Goal: Find specific page/section: Find specific page/section

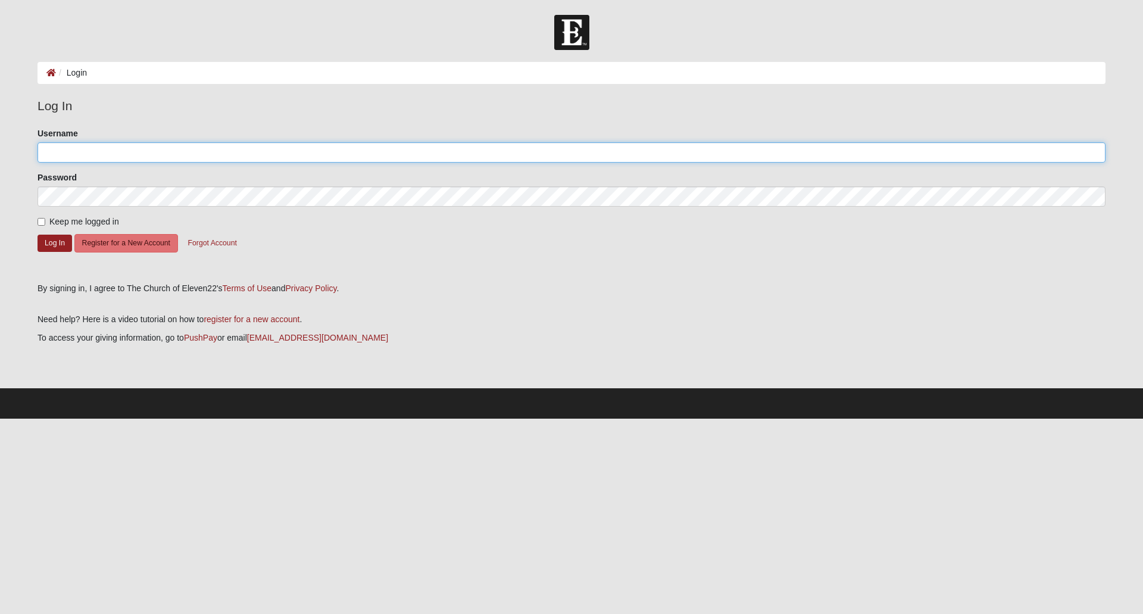
click at [192, 155] on input "Username" at bounding box center [572, 152] width 1068 height 20
type input "bryanleahy78"
click at [57, 237] on button "Log In" at bounding box center [55, 243] width 35 height 17
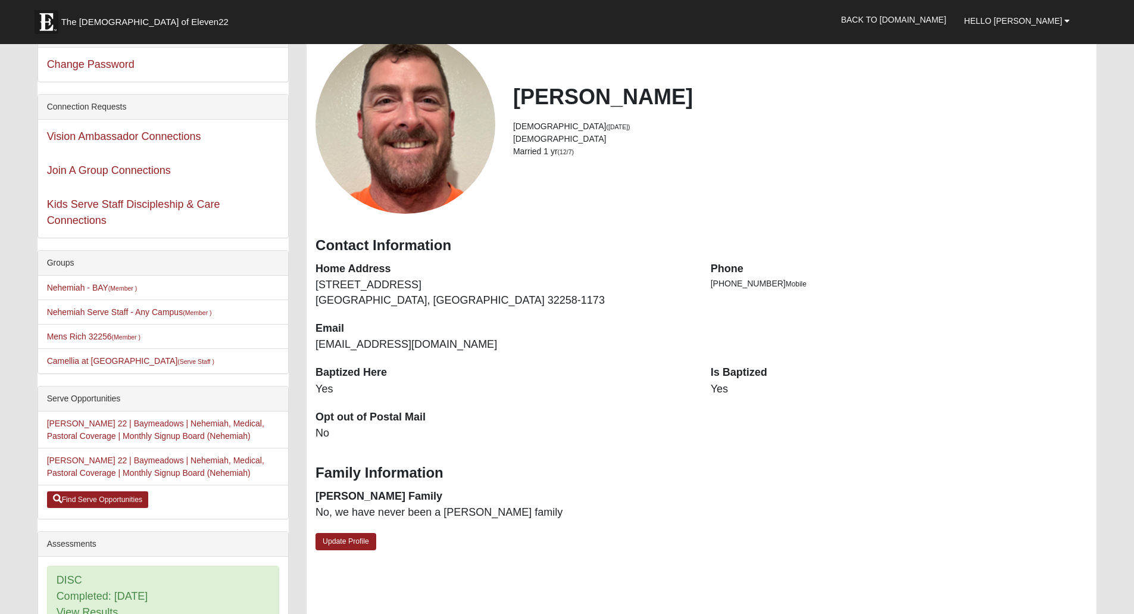
scroll to position [74, 0]
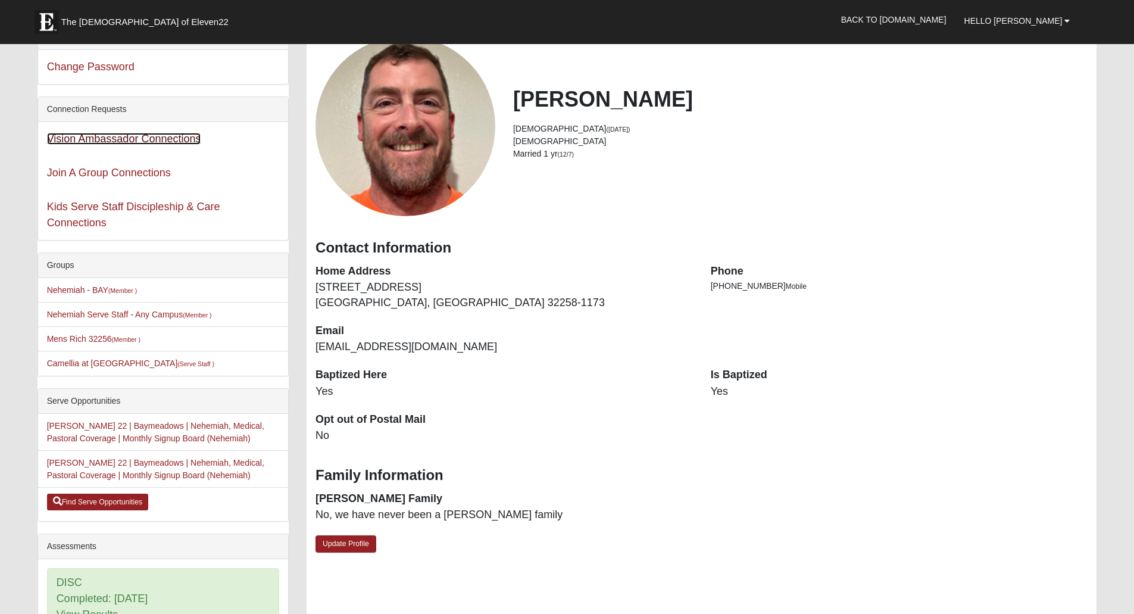
click at [145, 142] on link "Vision Ambassador Connections" at bounding box center [124, 139] width 154 height 12
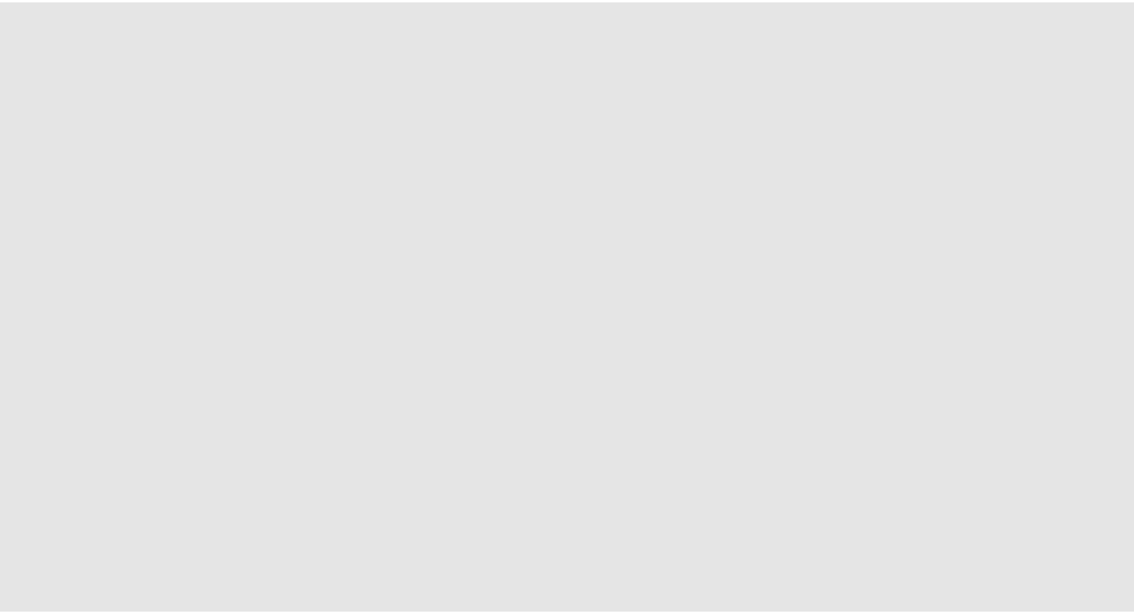
scroll to position [74, 0]
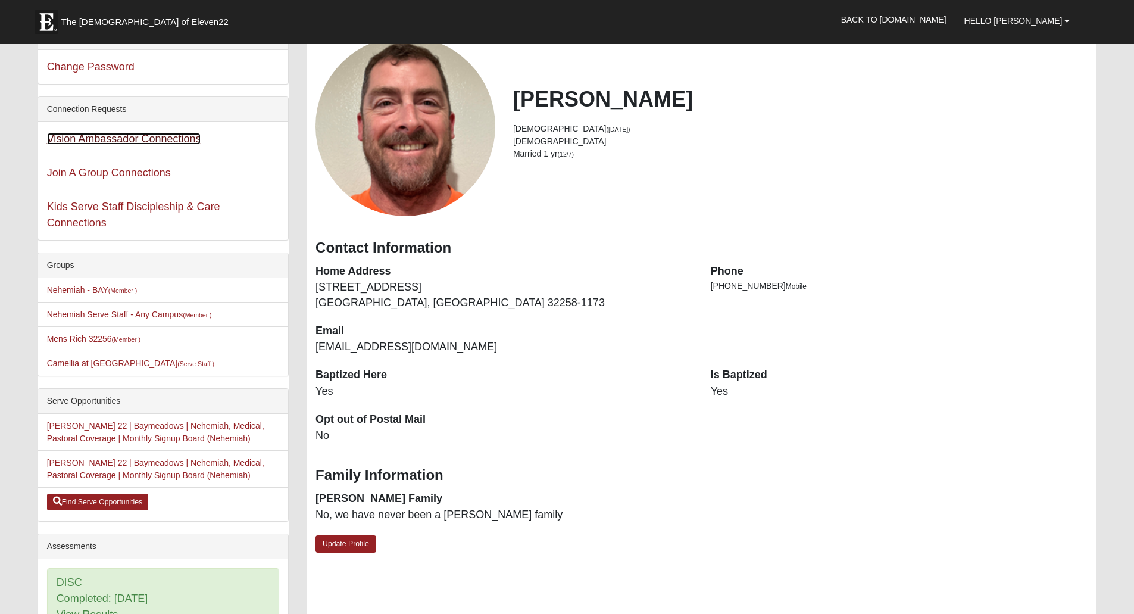
click at [158, 141] on link "Vision Ambassador Connections" at bounding box center [124, 139] width 154 height 12
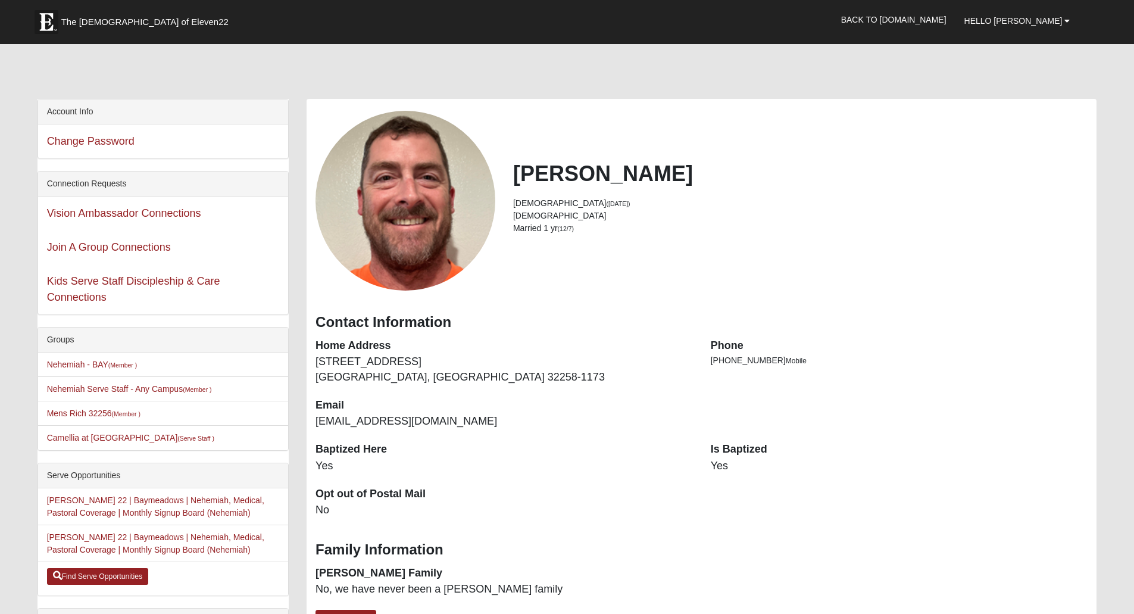
scroll to position [74, 0]
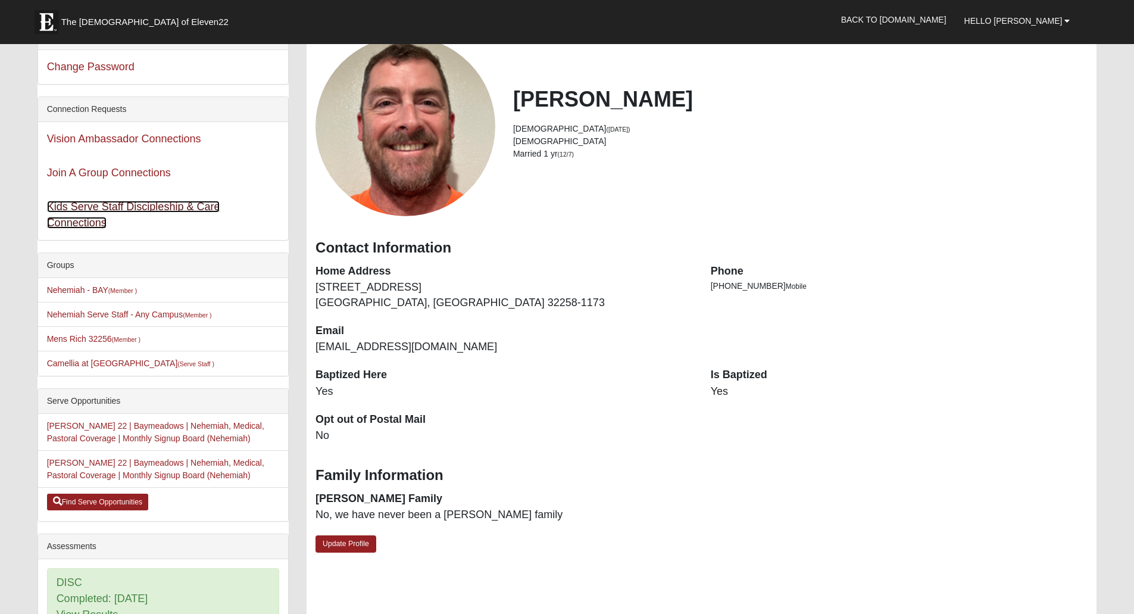
click at [113, 204] on link "Kids Serve Staff Discipleship & Care Connections" at bounding box center [133, 215] width 173 height 28
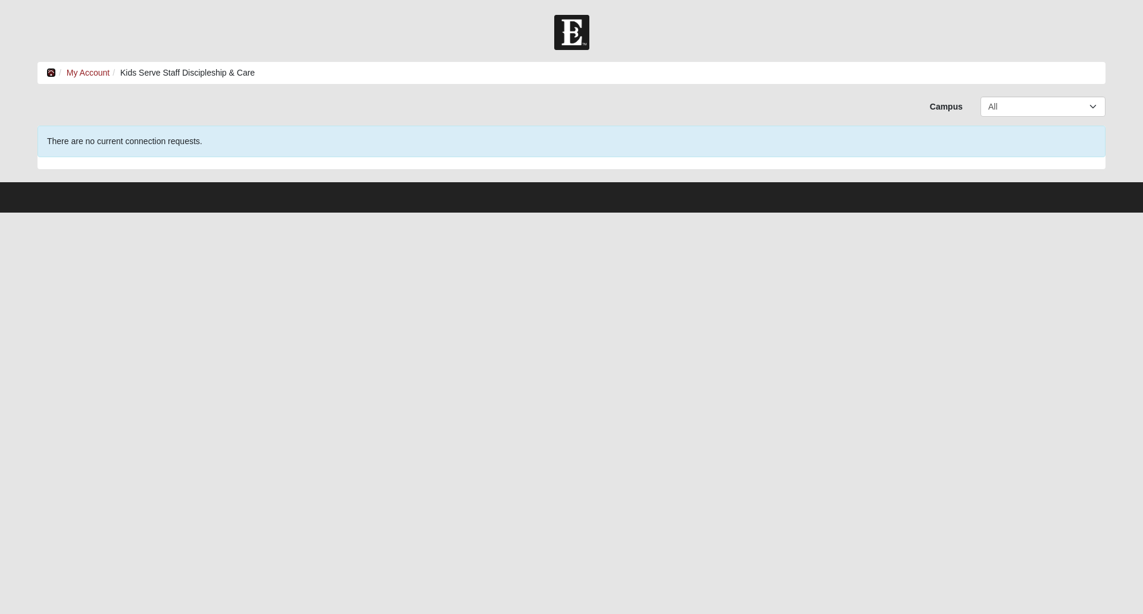
click at [51, 70] on icon at bounding box center [51, 72] width 10 height 8
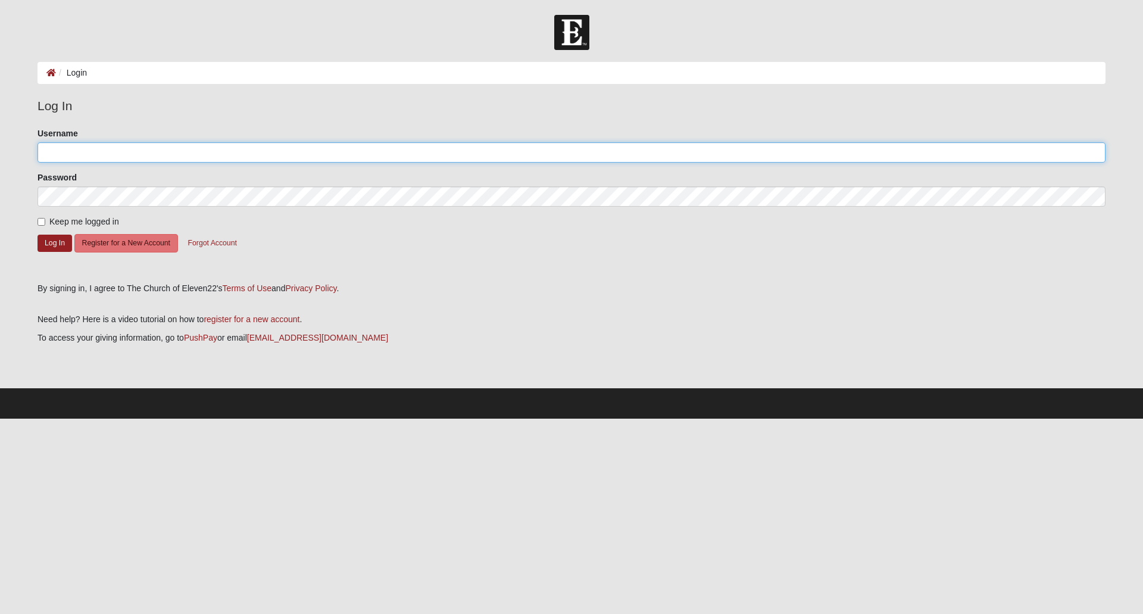
type input "bryanleahy78"
click at [65, 236] on button "Log In" at bounding box center [55, 243] width 35 height 17
